Goal: Check status: Check status

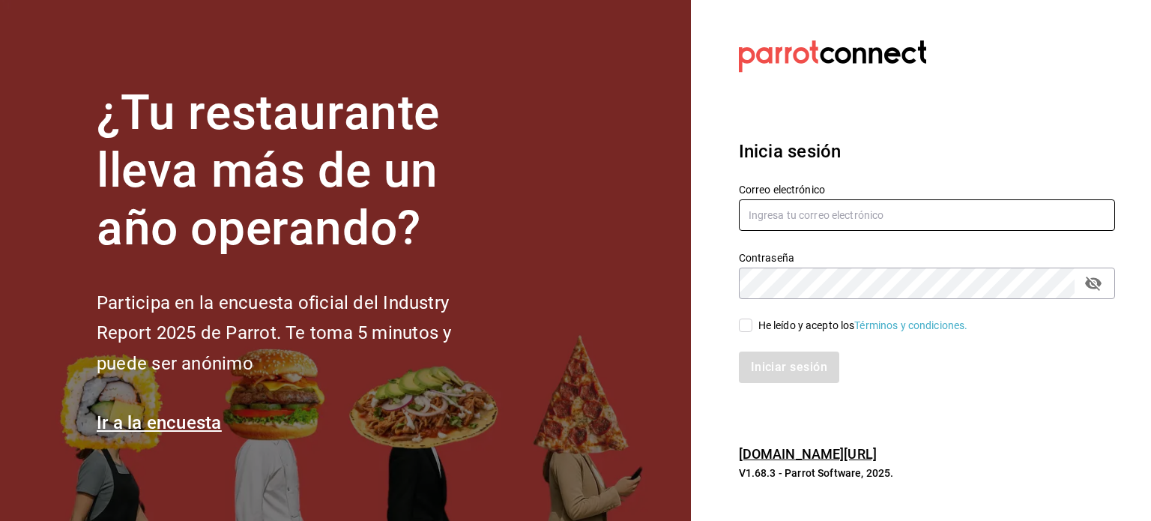
type input "[EMAIL_ADDRESS][DOMAIN_NAME]"
click at [745, 323] on input "He leído y acepto los Términos y condiciones." at bounding box center [745, 324] width 13 height 13
checkbox input "true"
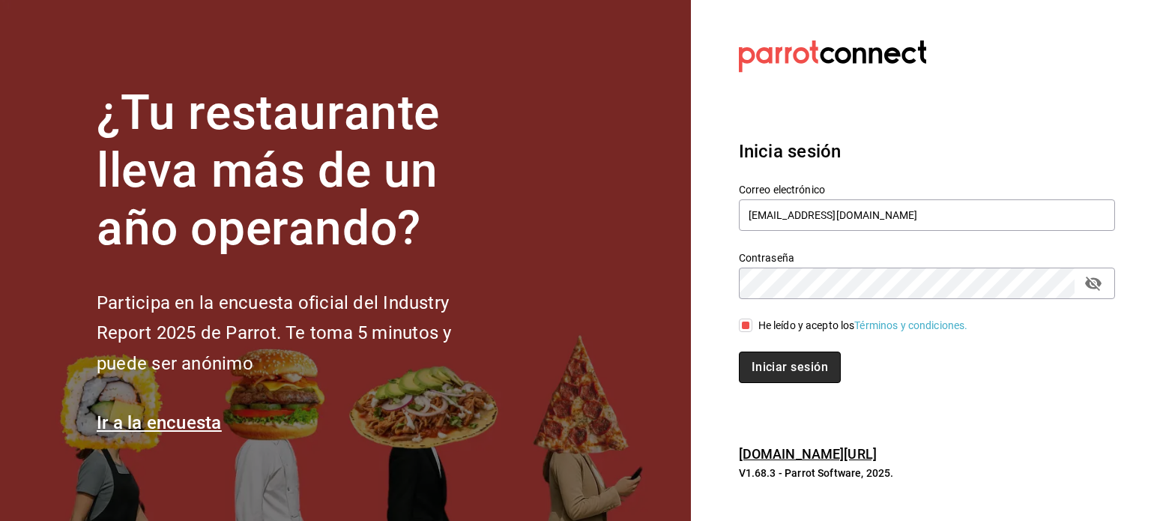
click at [768, 375] on button "Iniciar sesión" at bounding box center [790, 366] width 102 height 31
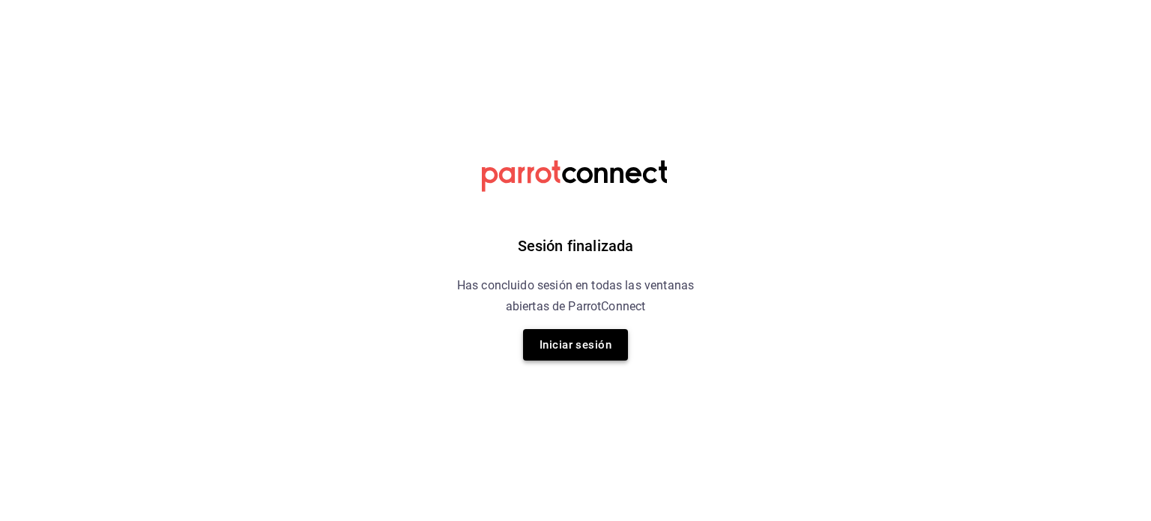
click at [574, 345] on button "Iniciar sesión" at bounding box center [575, 344] width 105 height 31
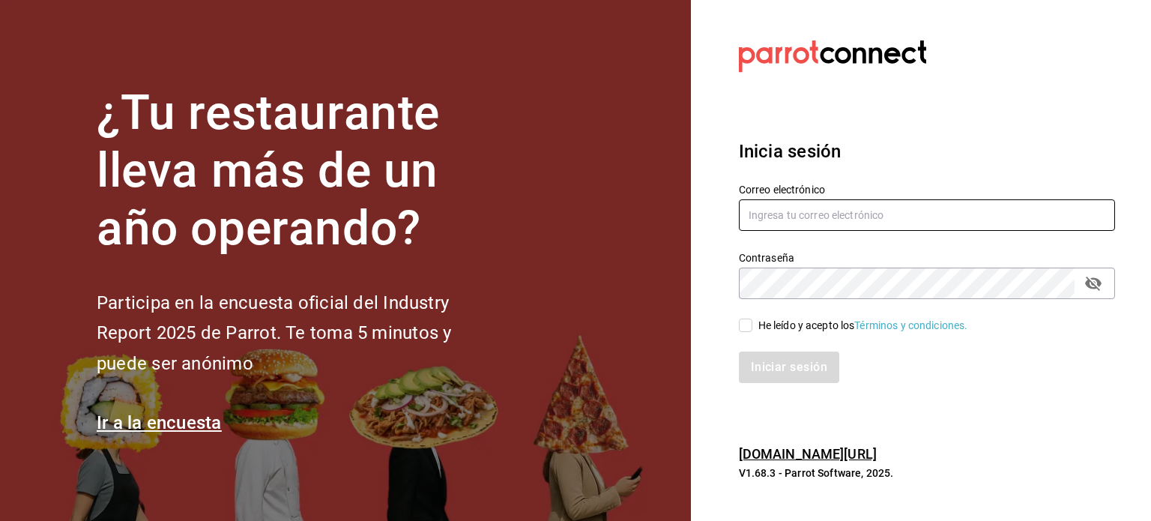
type input "[EMAIL_ADDRESS][DOMAIN_NAME]"
click at [746, 325] on input "He leído y acepto los Términos y condiciones." at bounding box center [745, 324] width 13 height 13
checkbox input "true"
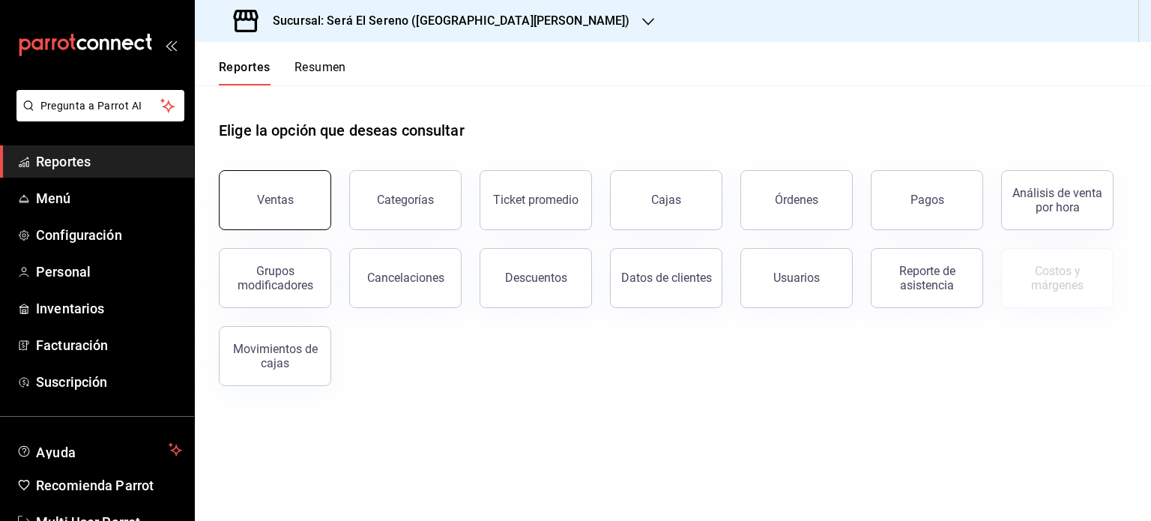
click at [282, 200] on div "Ventas" at bounding box center [275, 200] width 37 height 14
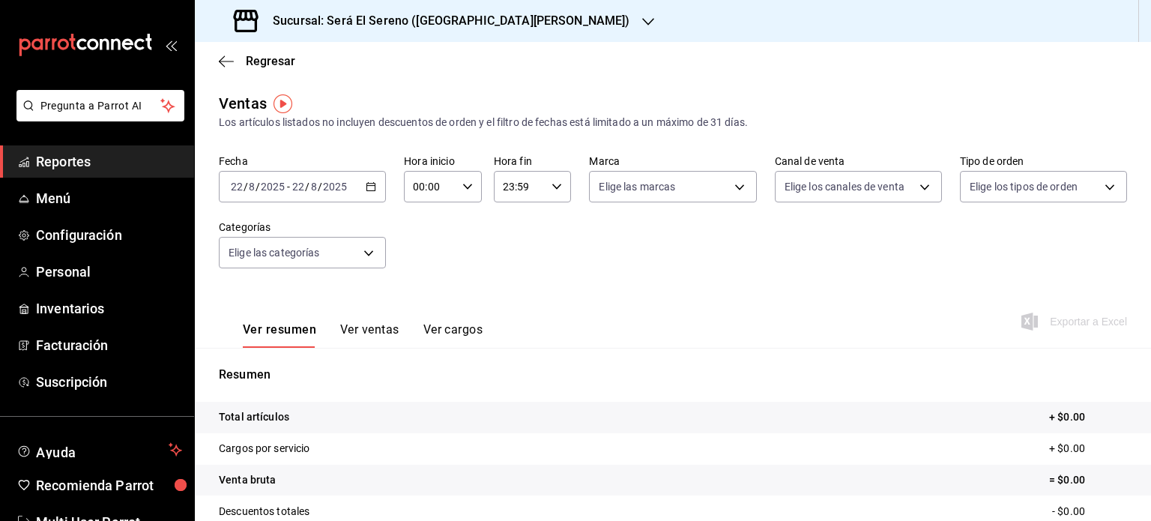
click at [372, 189] on icon "button" at bounding box center [371, 186] width 10 height 10
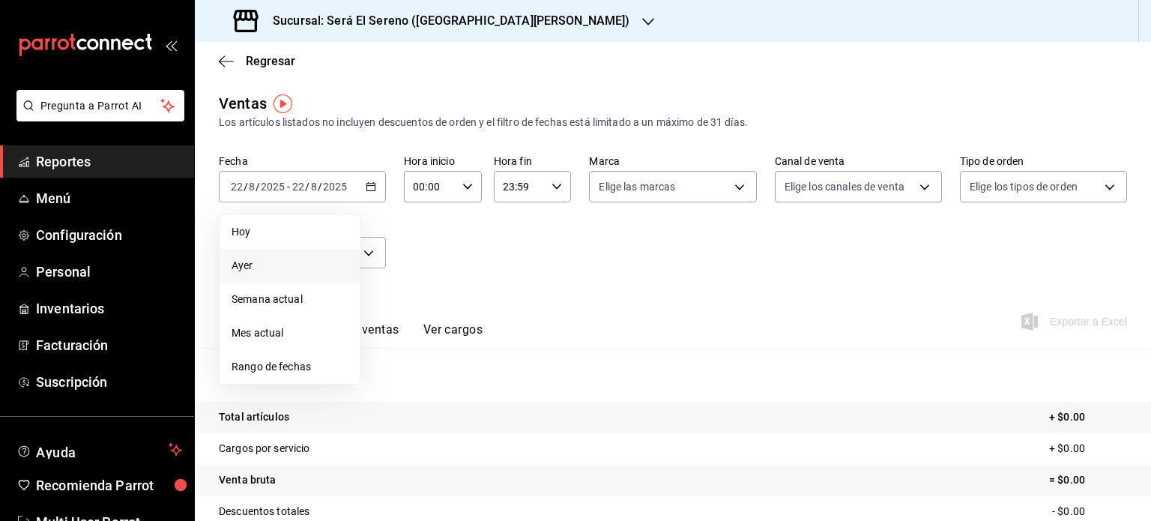
click at [318, 273] on li "Ayer" at bounding box center [290, 266] width 140 height 34
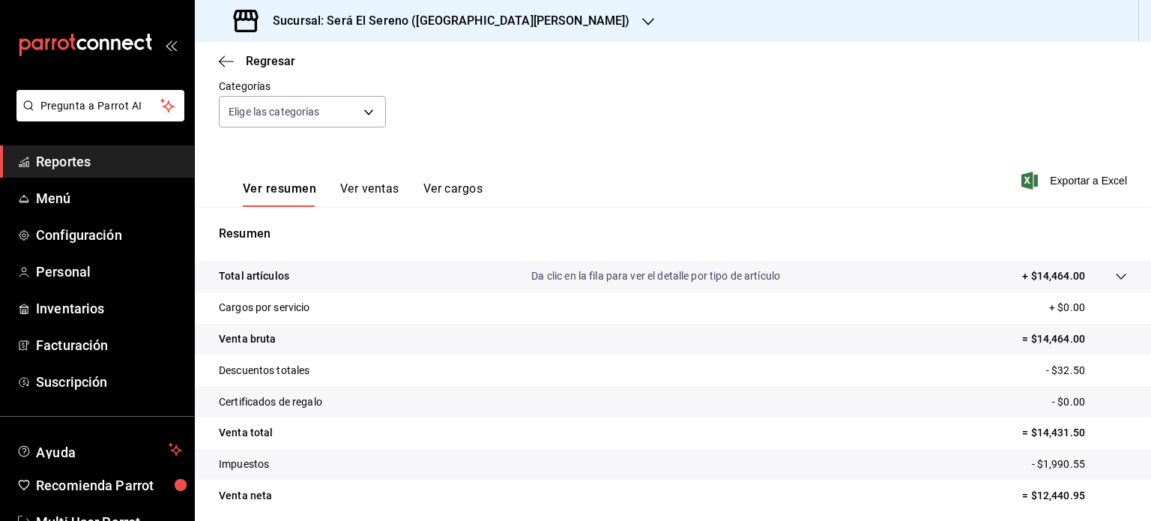
scroll to position [172, 0]
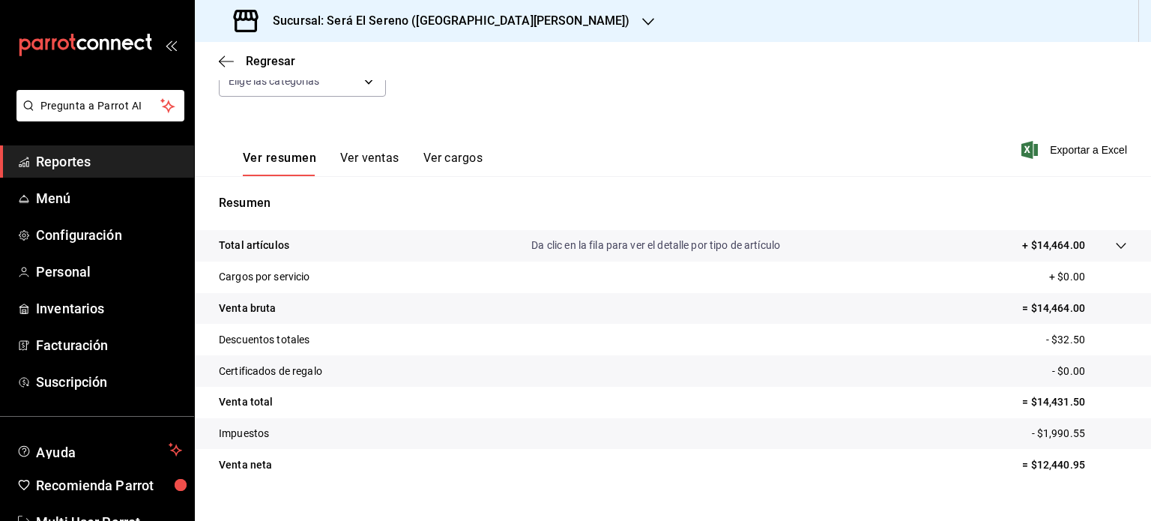
click at [642, 19] on icon "button" at bounding box center [648, 22] width 12 height 12
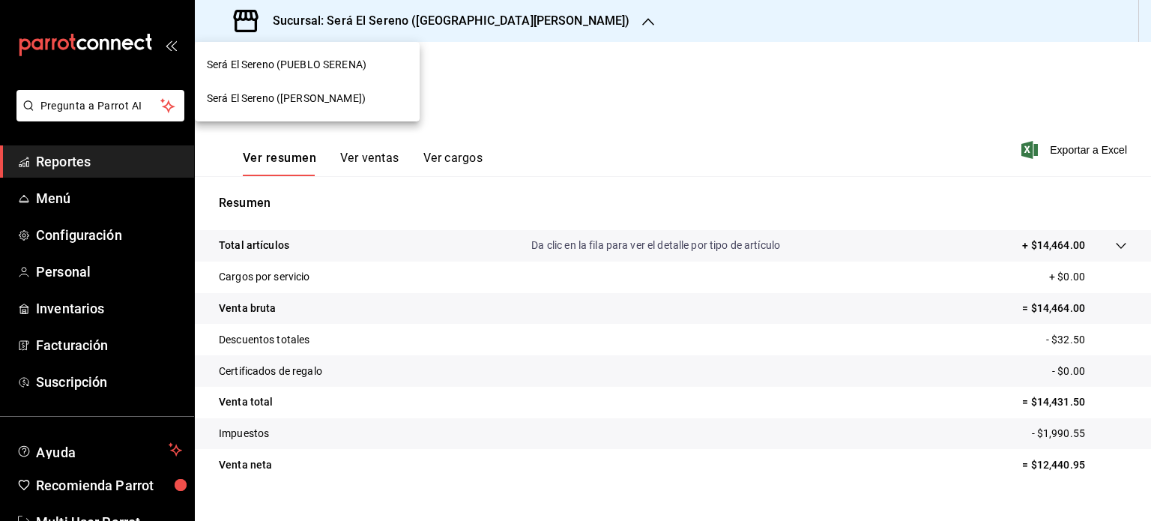
click at [378, 97] on div "Será El Sereno (ARBOLEDA)" at bounding box center [307, 99] width 201 height 16
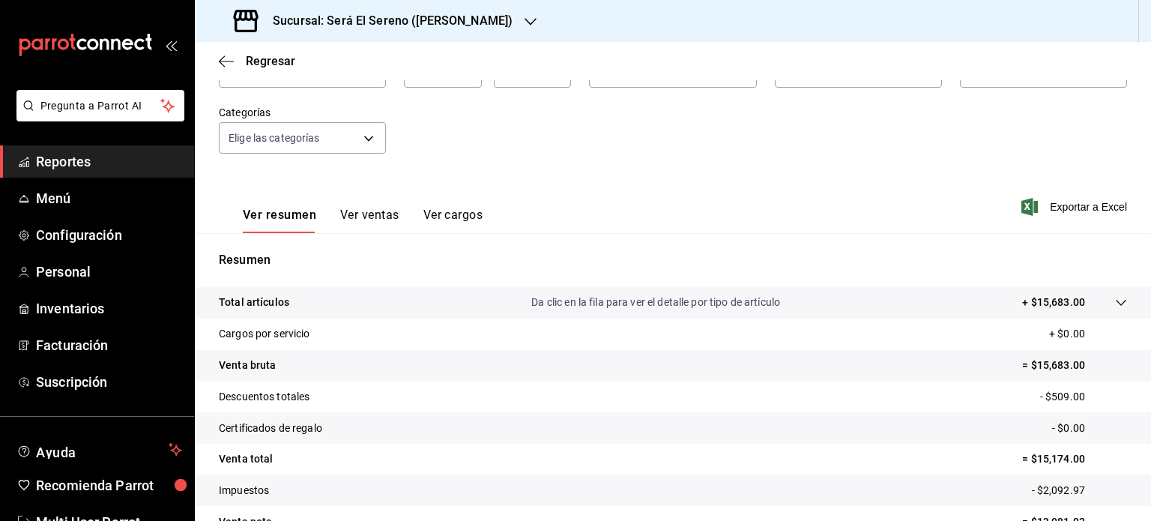
scroll to position [197, 0]
